Goal: Task Accomplishment & Management: Complete application form

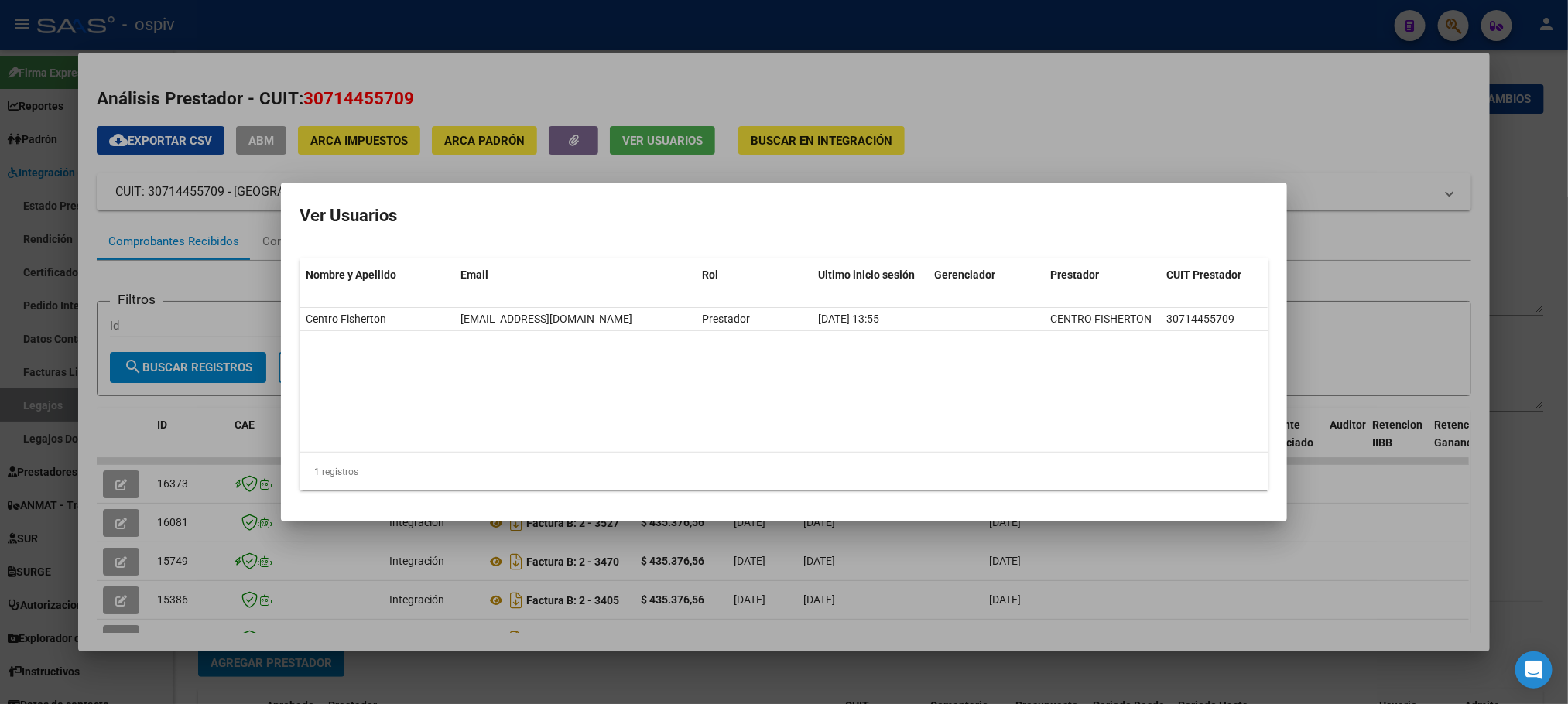
click at [1087, 98] on div at bounding box center [784, 352] width 1568 height 704
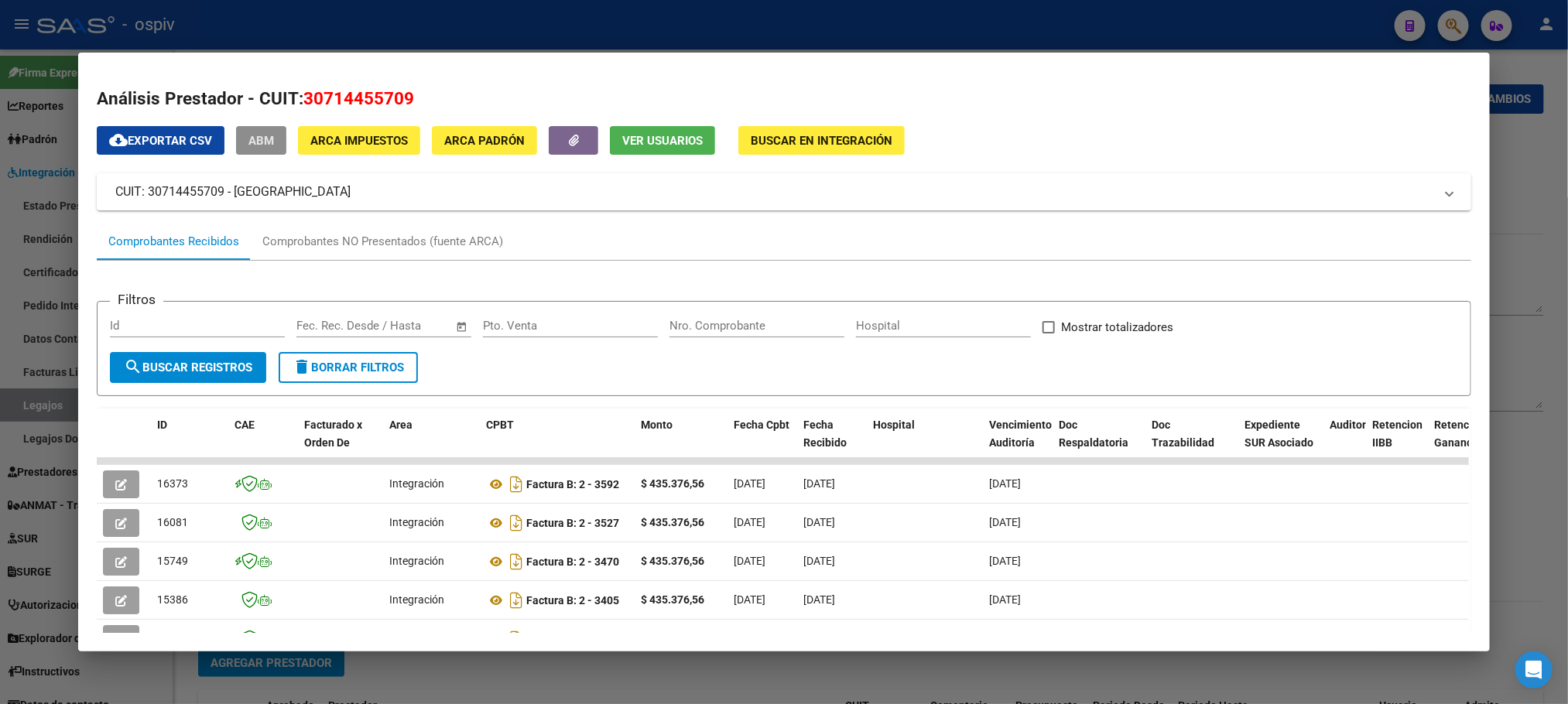
click at [249, 147] on span "ABM" at bounding box center [261, 140] width 26 height 14
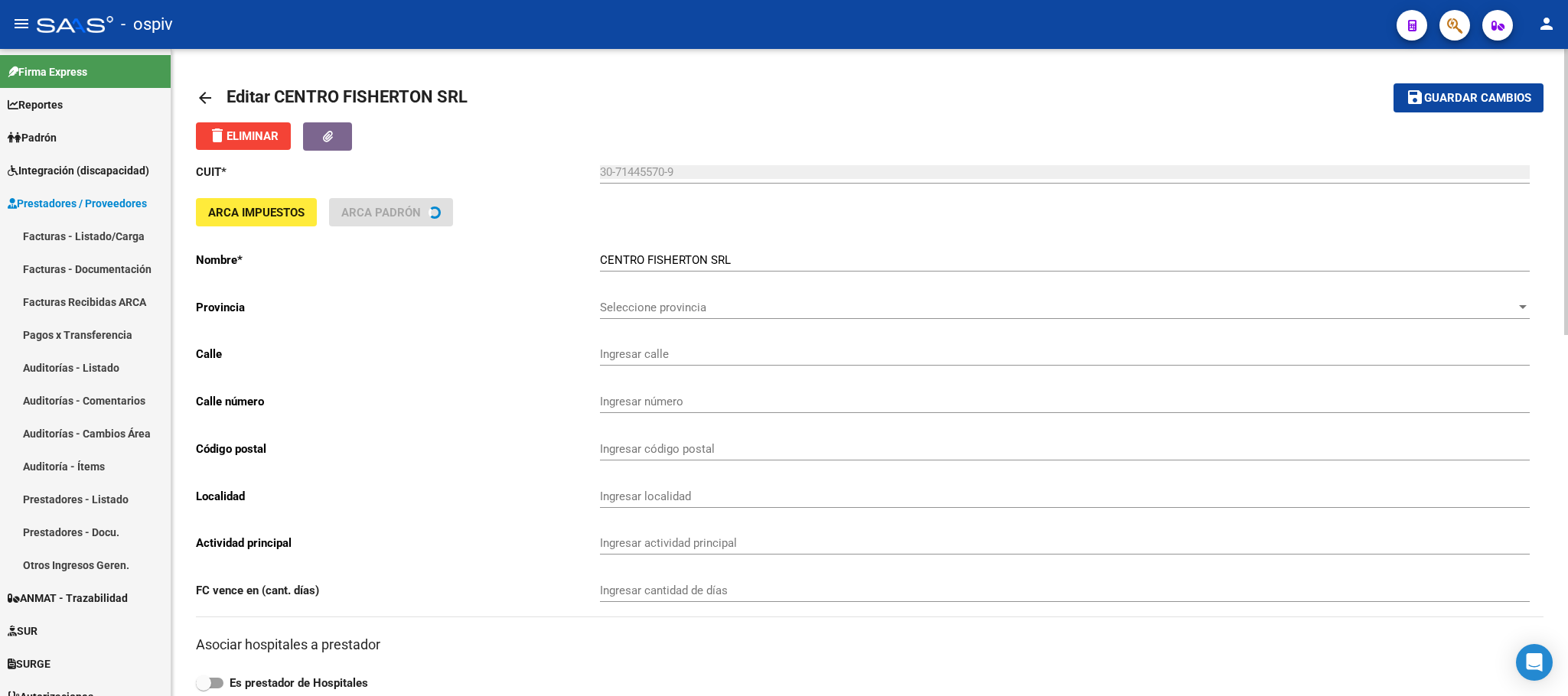
type input "COLOMBRES BIS"
type input "1046"
type input "2000"
type input "ROSARIO NORTE"
type input "869090"
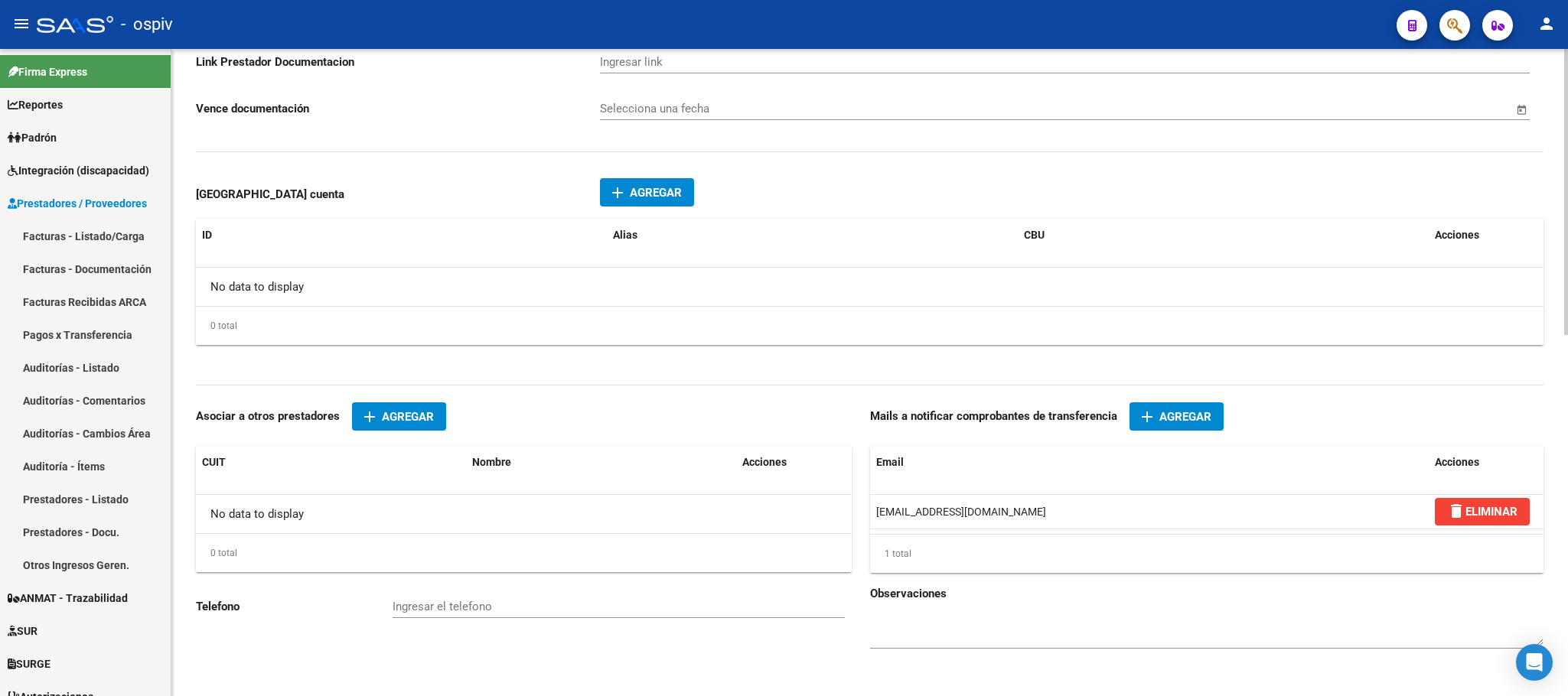
scroll to position [815, 0]
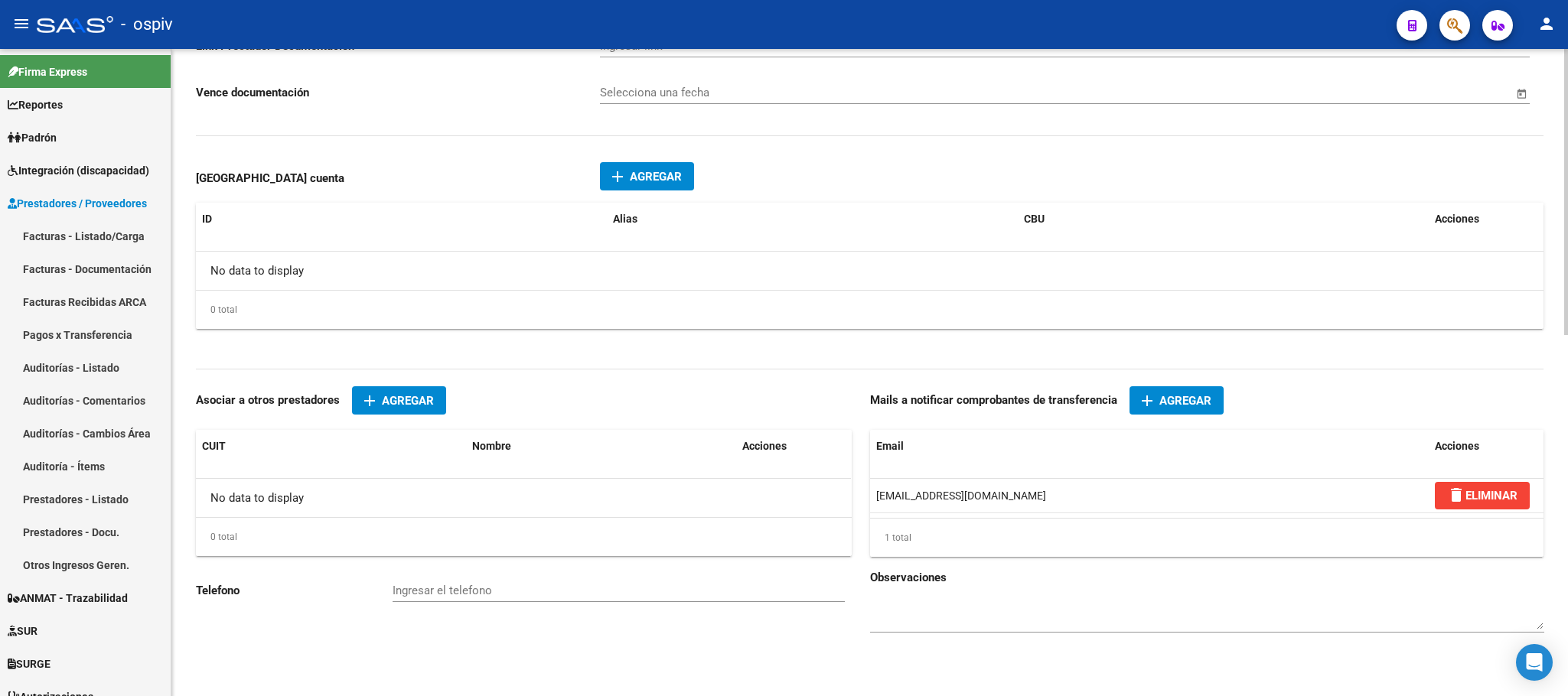
click at [643, 170] on span "Agregar" at bounding box center [655, 177] width 52 height 14
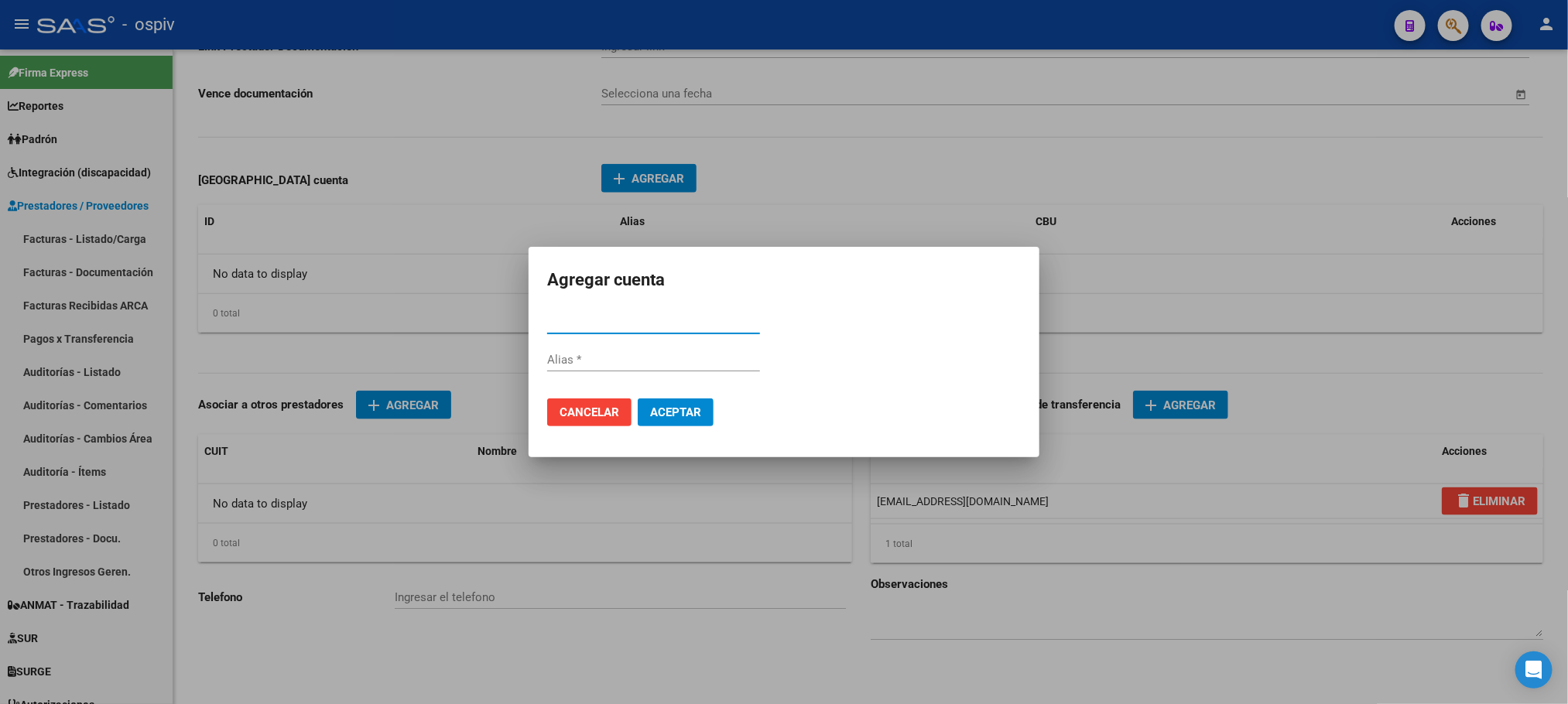
click at [597, 325] on input "CBU *" at bounding box center [653, 322] width 213 height 14
paste input "2850826730094243697461"
type input "2850826730094243697461"
click at [668, 413] on span "Aceptar" at bounding box center [676, 412] width 51 height 14
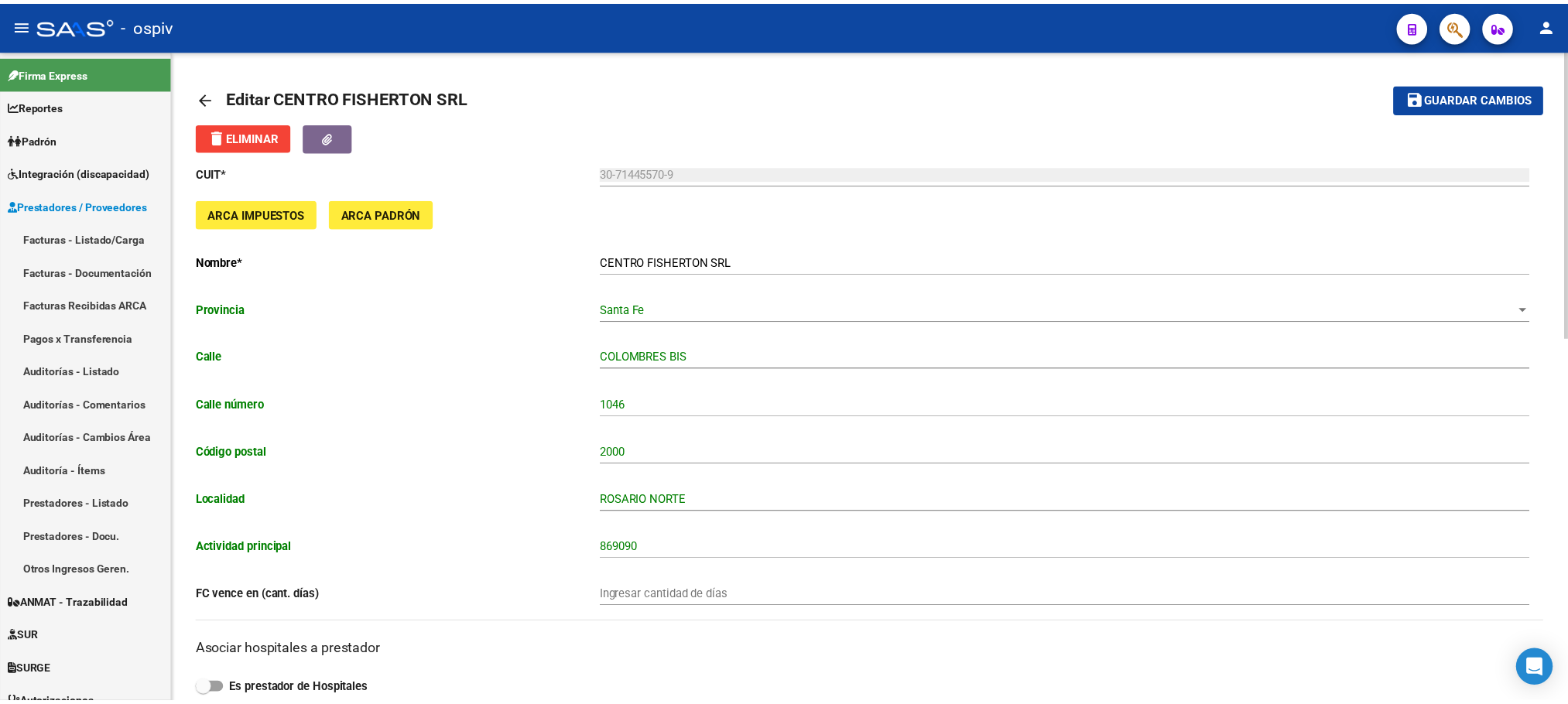
scroll to position [0, 0]
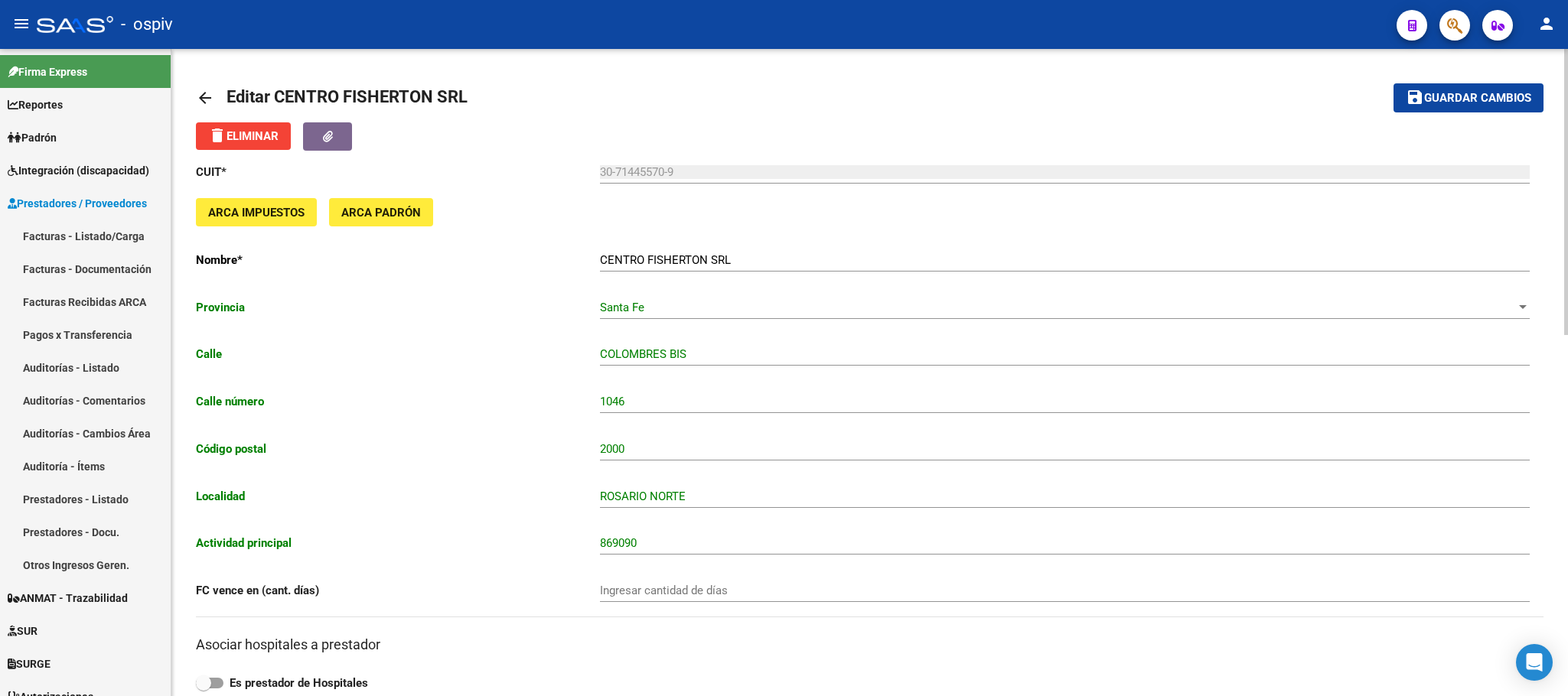
drag, startPoint x: 1482, startPoint y: 97, endPoint x: 705, endPoint y: 291, distance: 800.9
click at [1482, 95] on span "Guardar cambios" at bounding box center [1478, 99] width 108 height 14
drag, startPoint x: 1457, startPoint y: 97, endPoint x: 1458, endPoint y: 75, distance: 22.0
click at [1460, 97] on span "Guardar cambios" at bounding box center [1478, 99] width 108 height 14
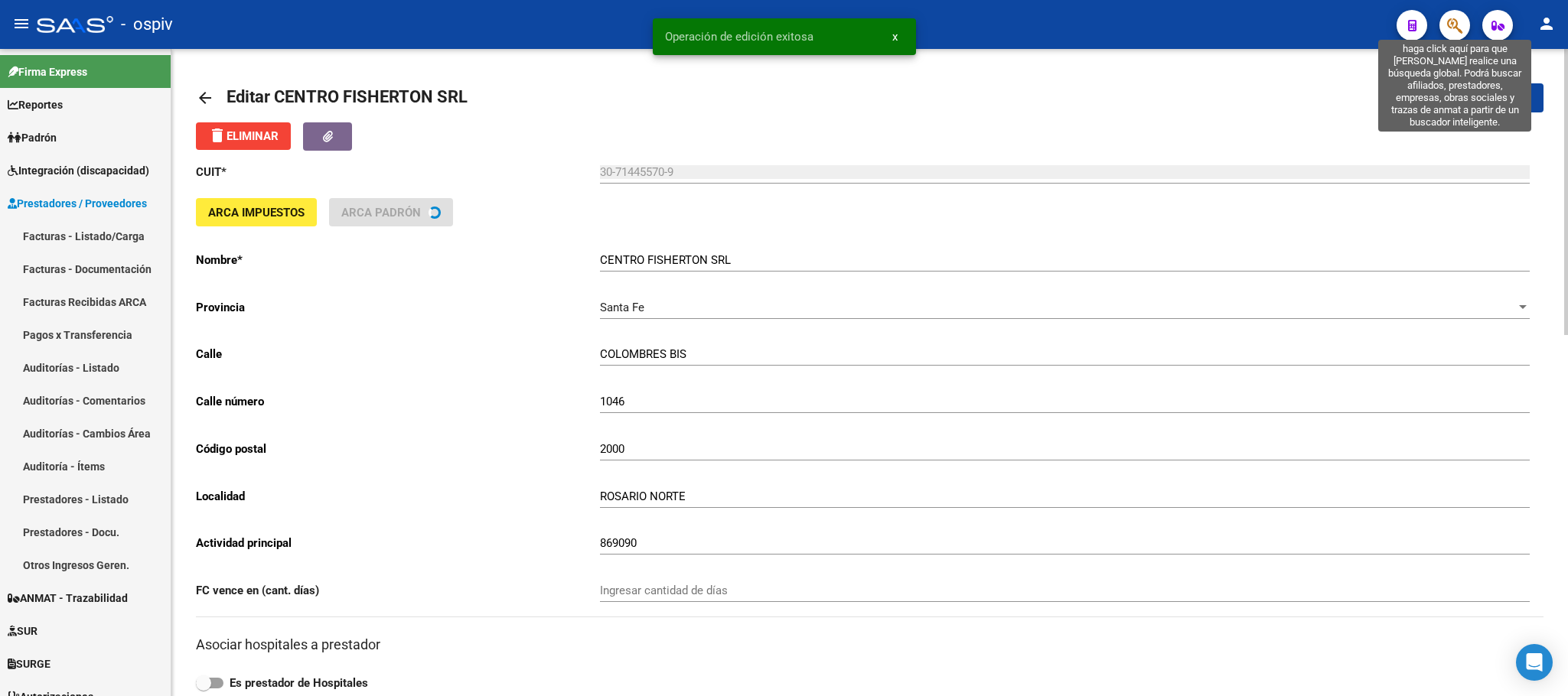
click at [1459, 21] on icon "button" at bounding box center [1455, 25] width 16 height 18
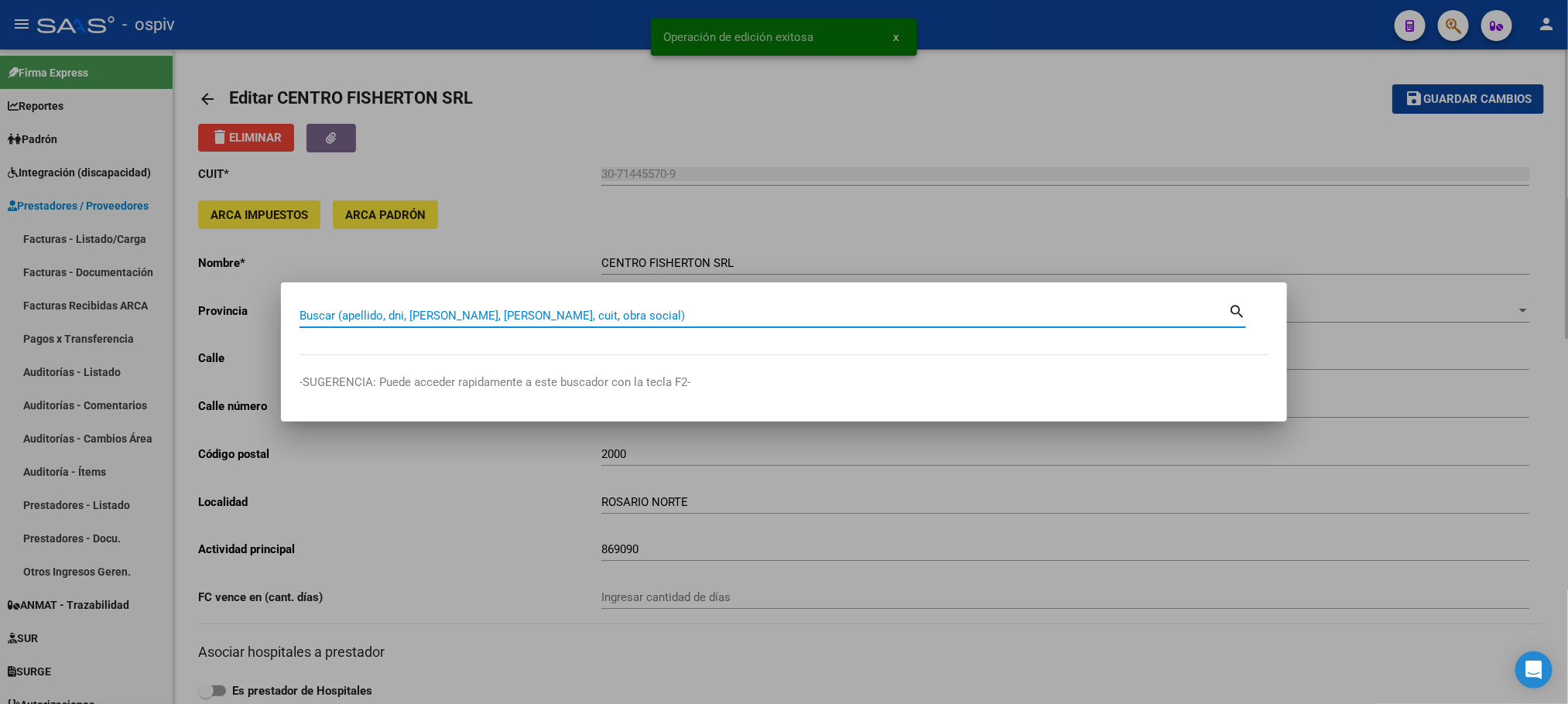
click at [526, 308] on input "Buscar (apellido, dni, [PERSON_NAME], [PERSON_NAME], cuit, obra social)" at bounding box center [763, 315] width 928 height 14
paste input "27-30424977-9"
type input "27304249779"
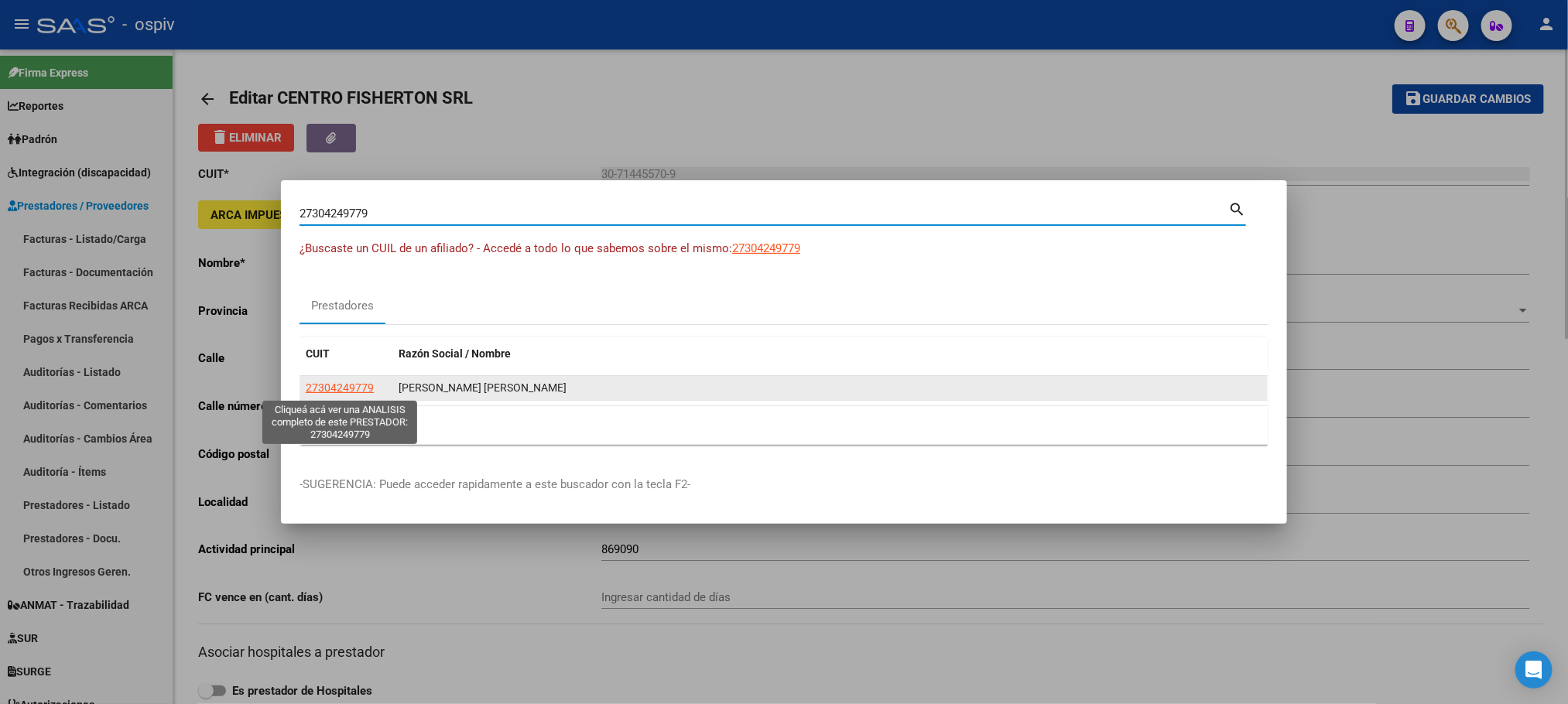
click at [341, 394] on span "27304249779" at bounding box center [339, 388] width 68 height 13
type textarea "27304249779"
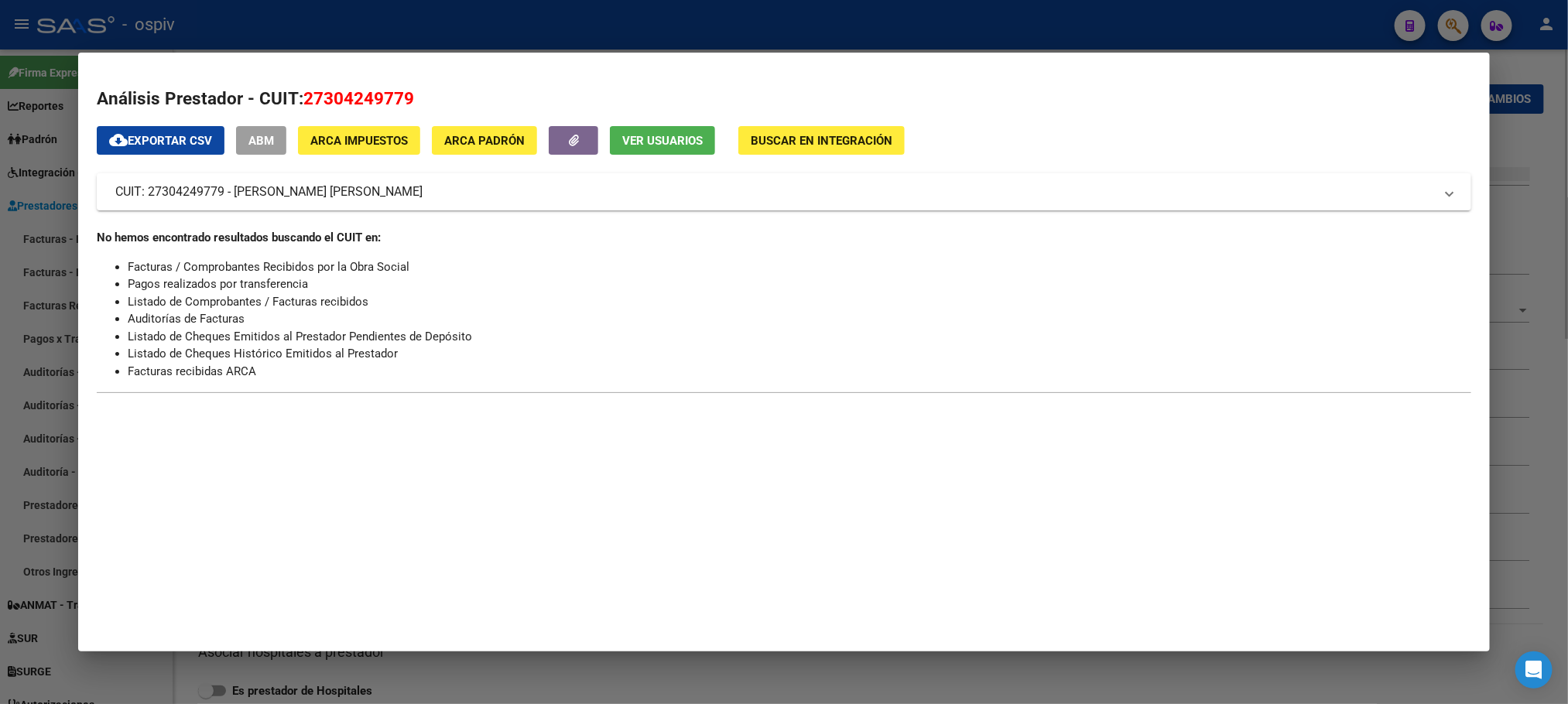
drag, startPoint x: 407, startPoint y: 100, endPoint x: 300, endPoint y: 100, distance: 107.0
click at [300, 100] on h2 "Análisis Prestador - CUIT: 27304249779" at bounding box center [783, 99] width 1373 height 27
copy span "27304249779"
